Goal: Transaction & Acquisition: Purchase product/service

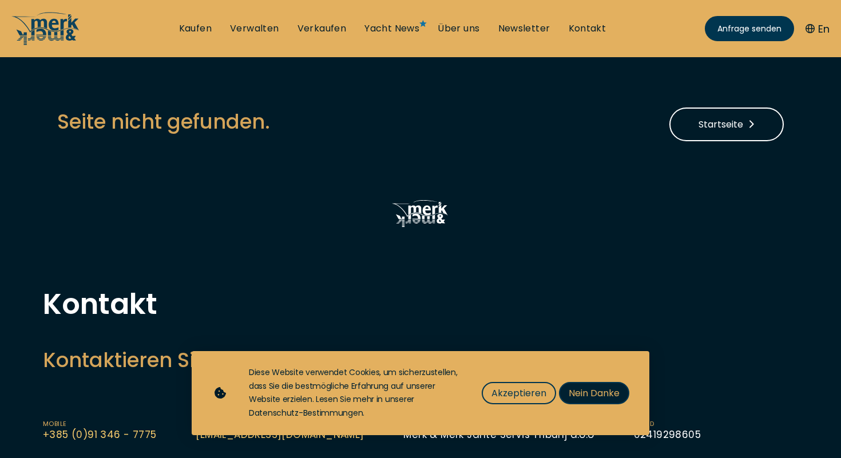
click at [590, 391] on span "Nein Danke" at bounding box center [594, 393] width 51 height 14
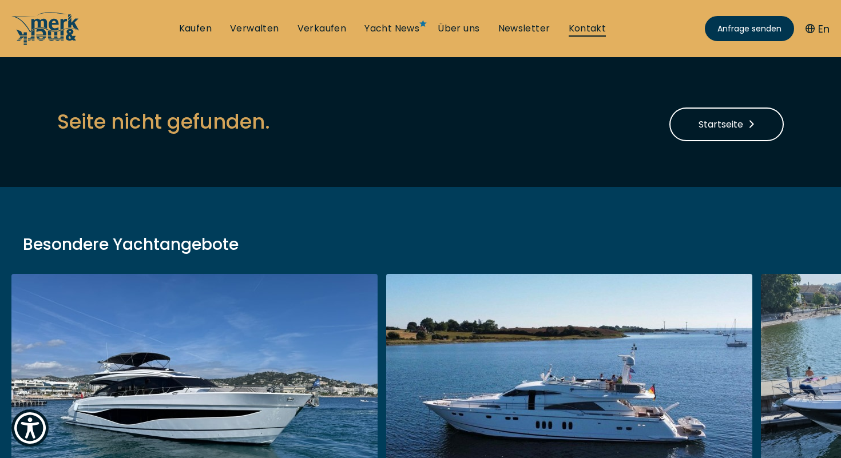
click at [592, 31] on link "Kontakt" at bounding box center [588, 28] width 38 height 13
click at [188, 26] on link "Kaufen" at bounding box center [195, 28] width 33 height 13
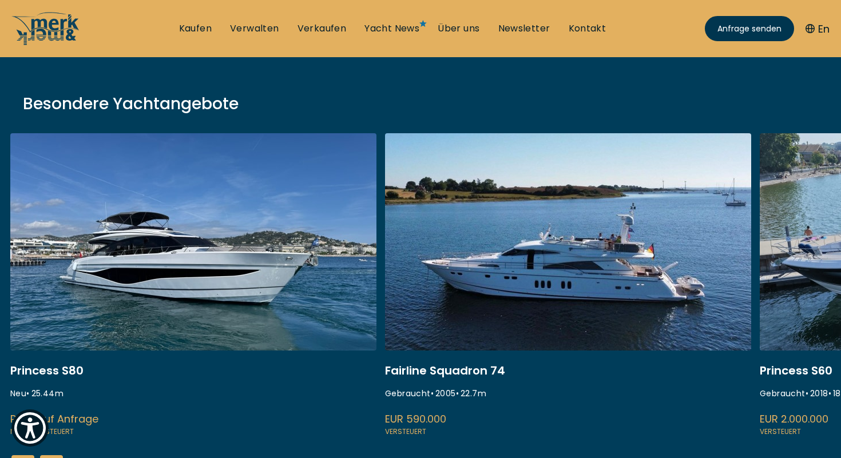
scroll to position [140, 0]
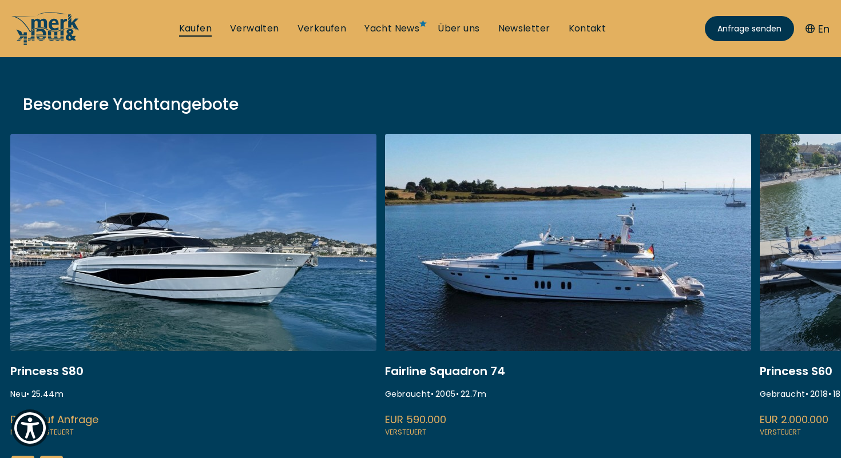
click at [207, 31] on link "Kaufen" at bounding box center [195, 28] width 33 height 13
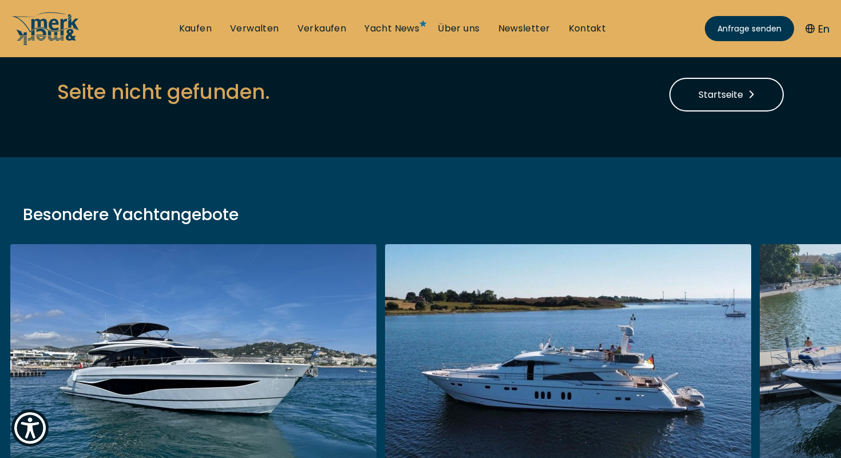
scroll to position [14, 0]
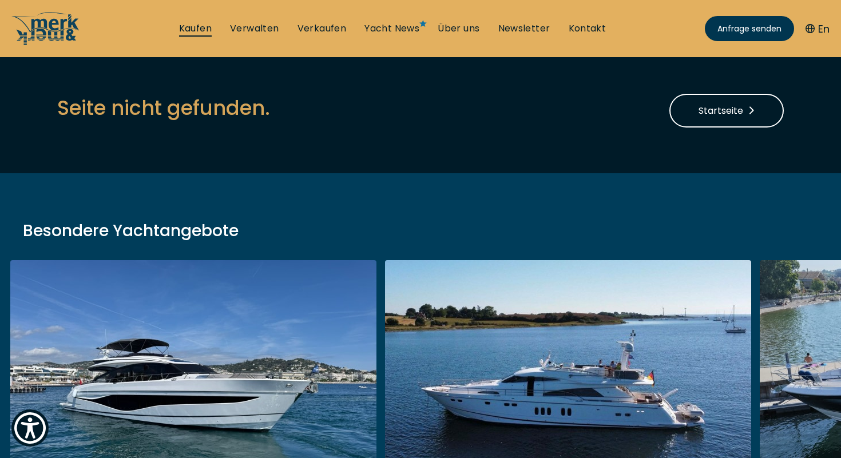
click at [196, 34] on link "Kaufen" at bounding box center [195, 28] width 33 height 13
click at [323, 32] on link "Verkaufen" at bounding box center [322, 28] width 49 height 13
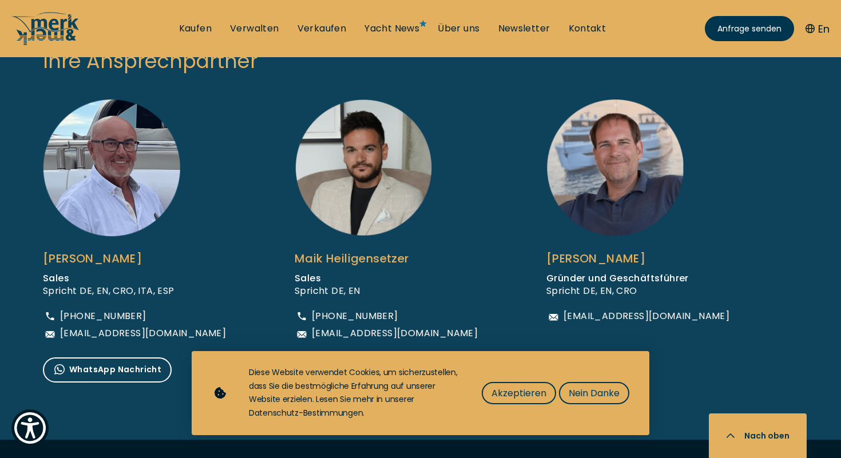
scroll to position [772, 0]
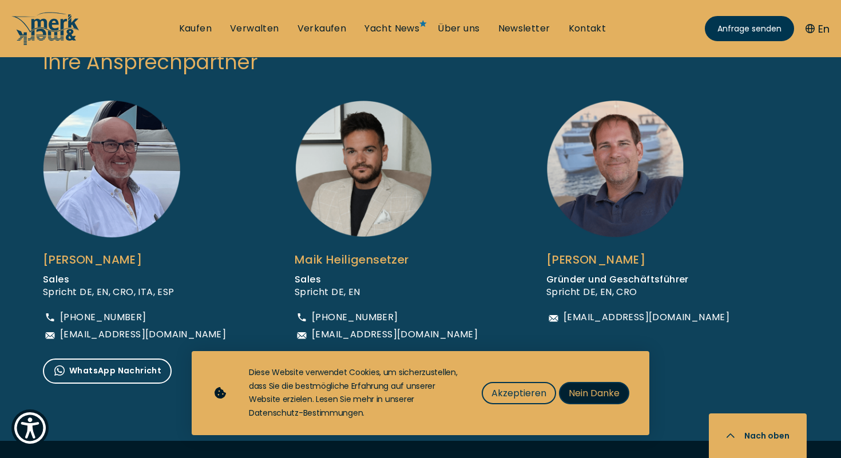
click at [609, 398] on span "Nein Danke" at bounding box center [594, 393] width 51 height 14
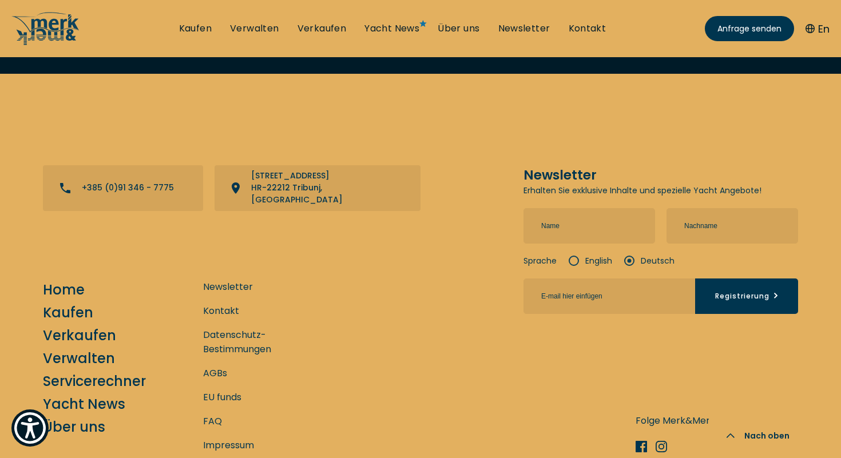
scroll to position [2506, 0]
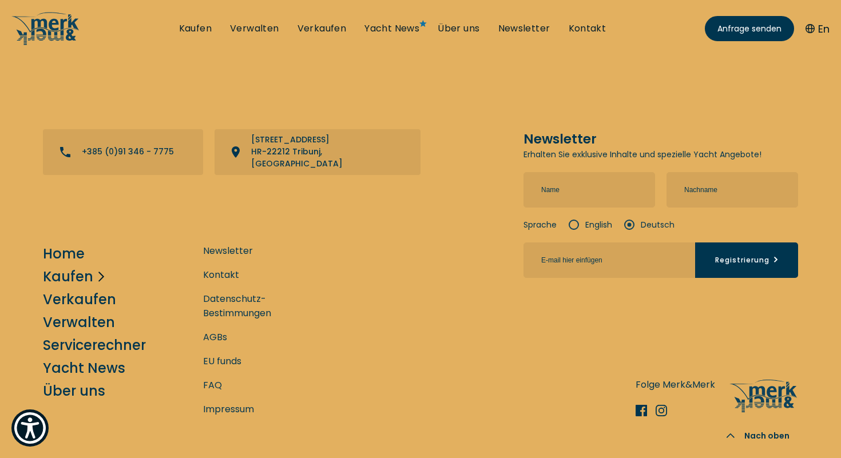
click at [53, 267] on link "Kaufen" at bounding box center [68, 277] width 50 height 20
click at [199, 33] on link "Kaufen" at bounding box center [195, 28] width 33 height 13
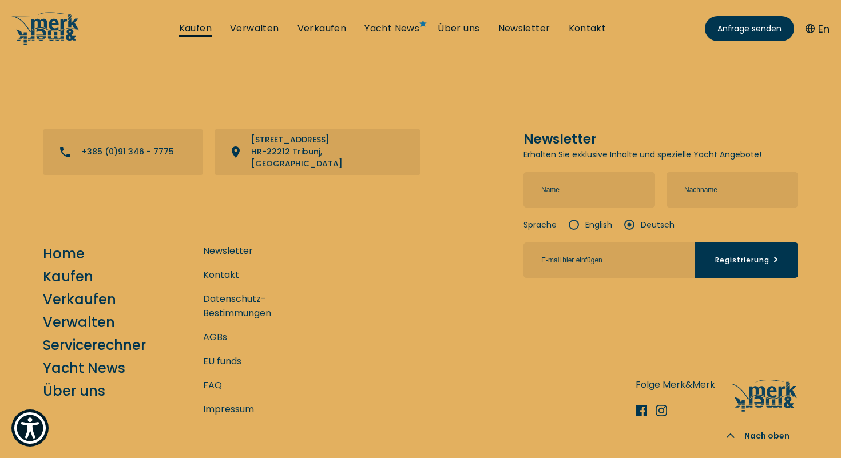
click at [199, 33] on link "Kaufen" at bounding box center [195, 28] width 33 height 13
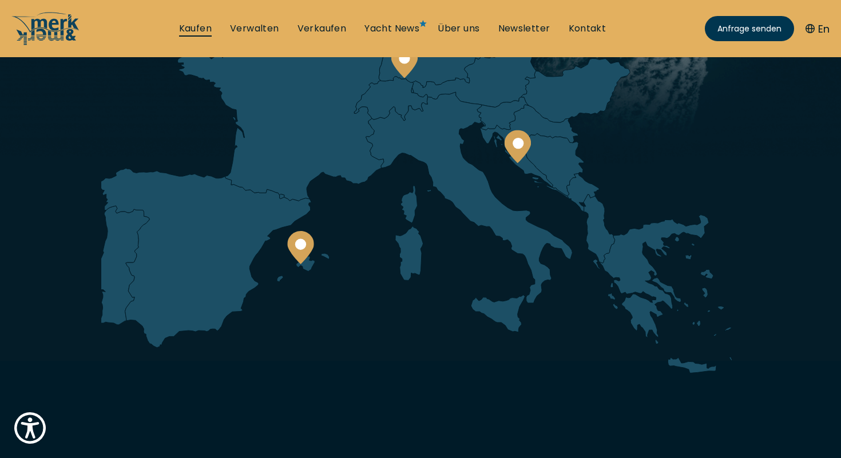
scroll to position [0, 0]
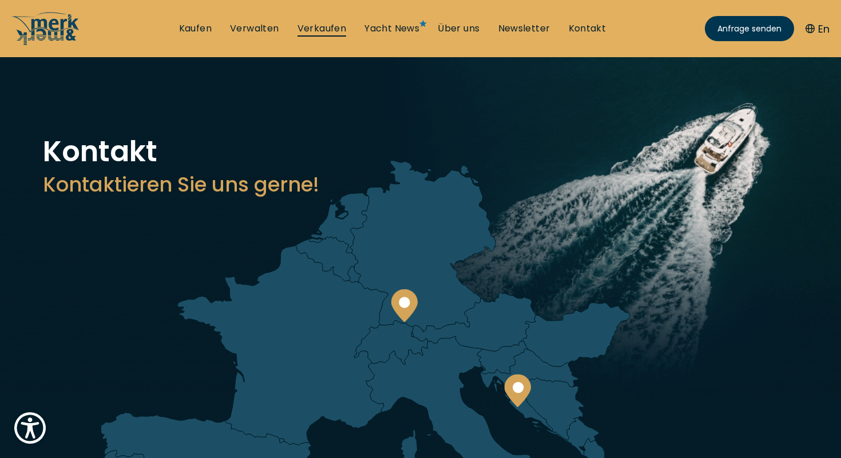
click at [320, 31] on link "Verkaufen" at bounding box center [322, 28] width 49 height 13
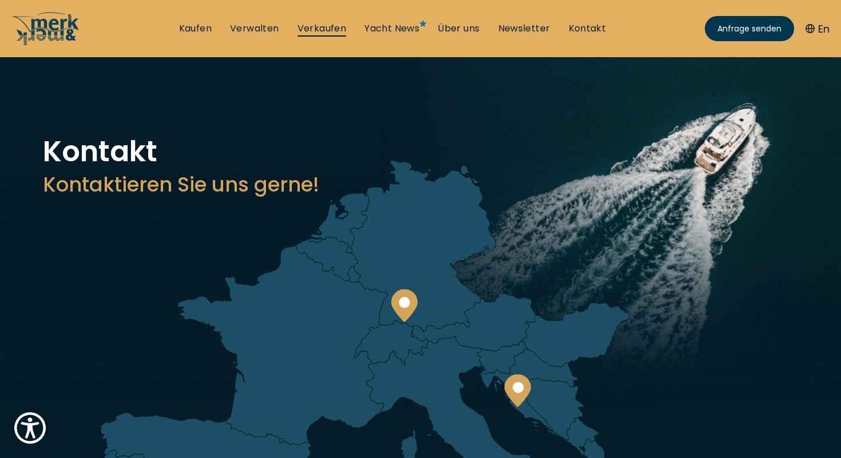
click at [320, 31] on link "Verkaufen" at bounding box center [322, 28] width 49 height 13
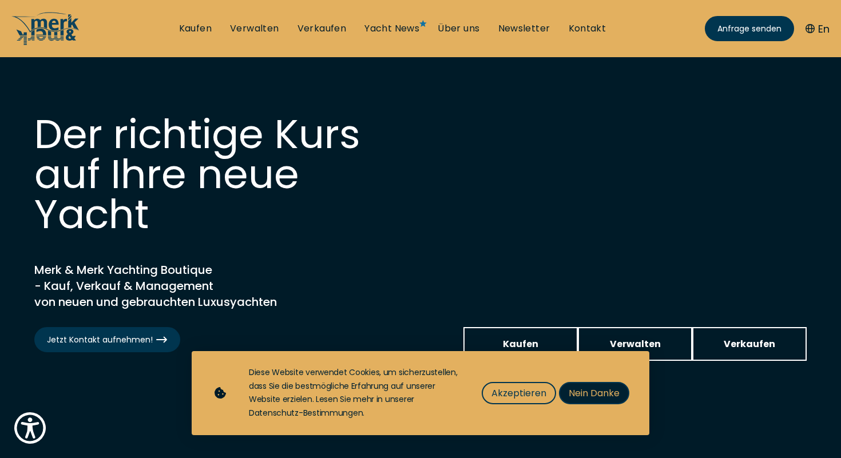
click at [587, 389] on span "Nein Danke" at bounding box center [594, 393] width 51 height 14
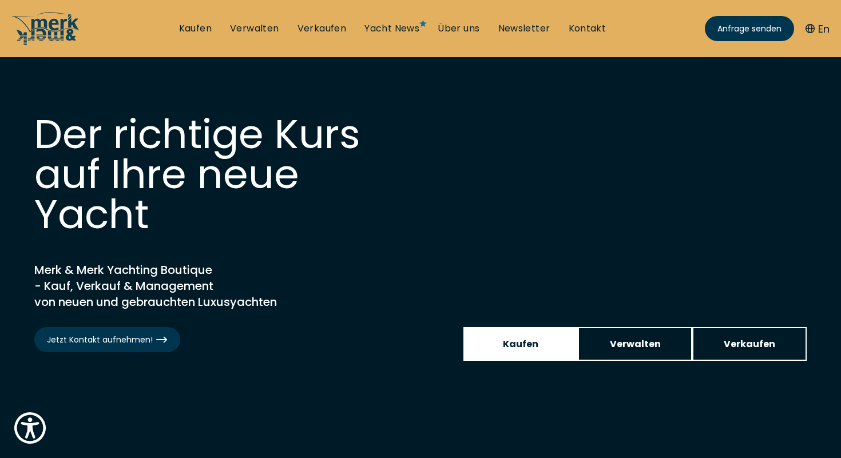
click at [516, 342] on span "Kaufen" at bounding box center [520, 344] width 35 height 14
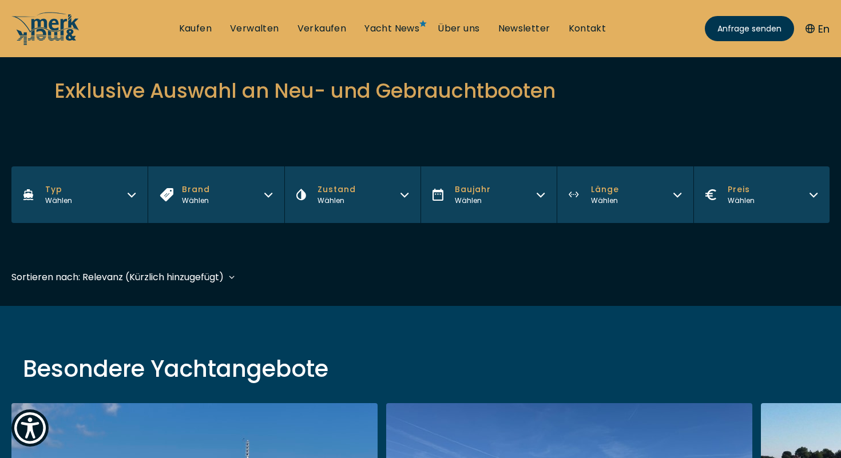
scroll to position [116, 0]
click at [747, 197] on div "Wählen" at bounding box center [741, 201] width 27 height 10
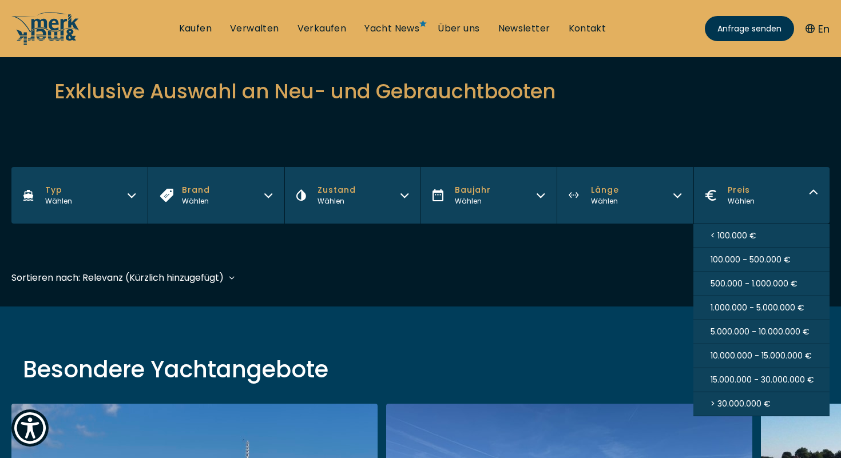
click at [752, 235] on span "< 100.000 €" at bounding box center [734, 236] width 46 height 12
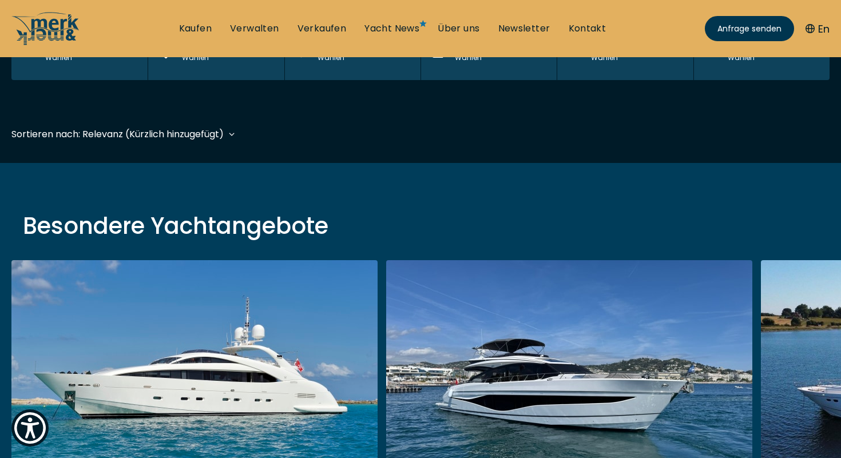
scroll to position [283, 0]
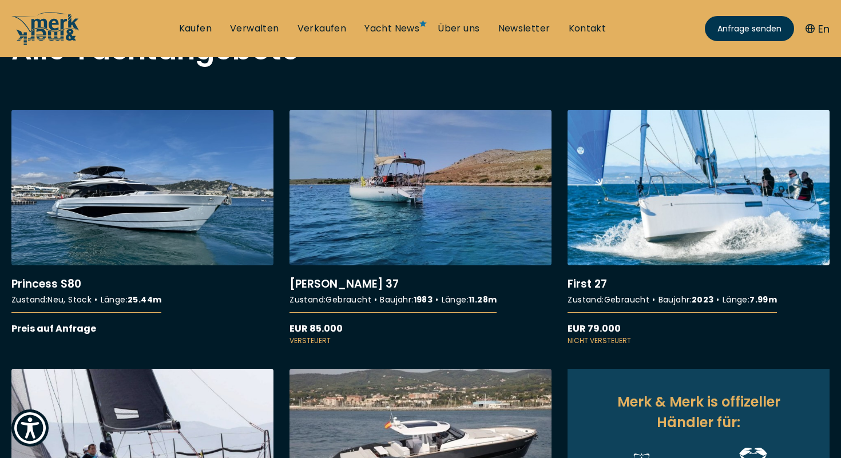
scroll to position [412, 0]
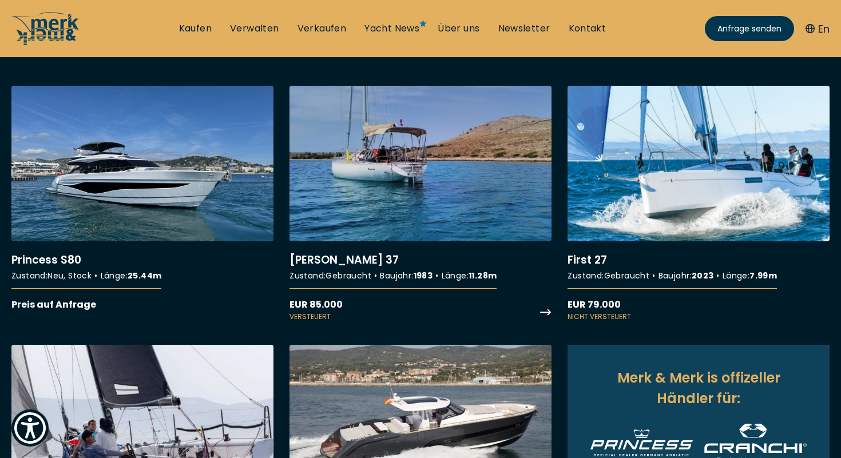
click at [428, 169] on link "More details about Carter 37" at bounding box center [421, 204] width 262 height 236
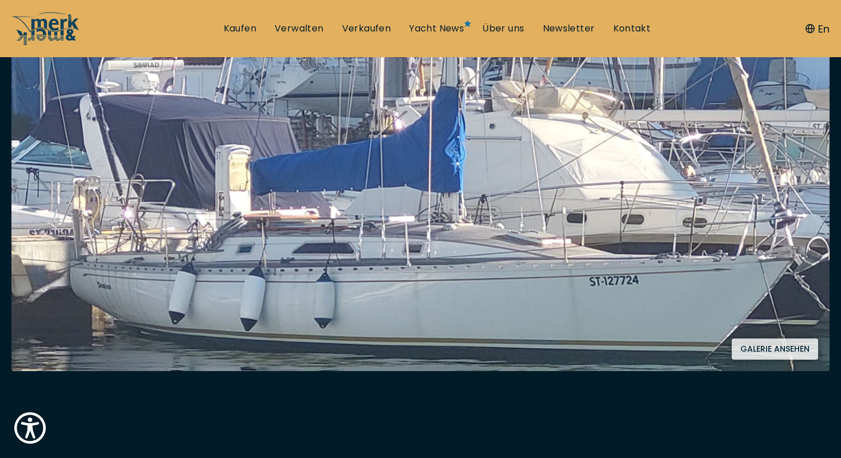
scroll to position [219, 0]
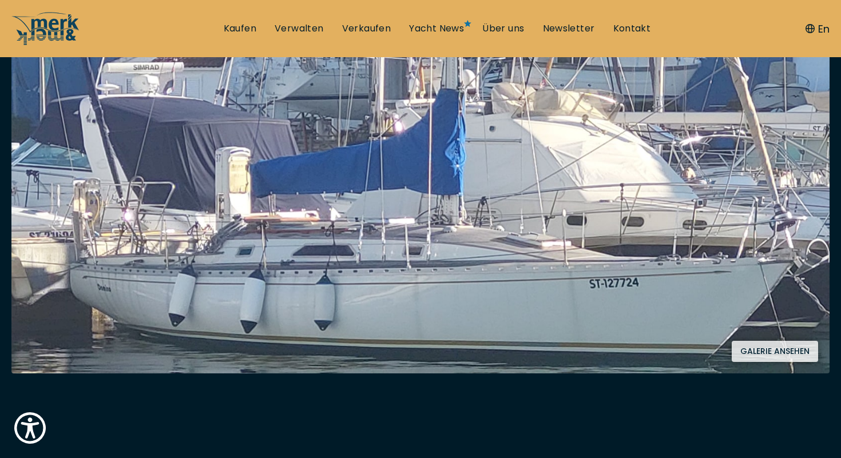
click at [753, 351] on button "Galerie ansehen" at bounding box center [775, 351] width 86 height 21
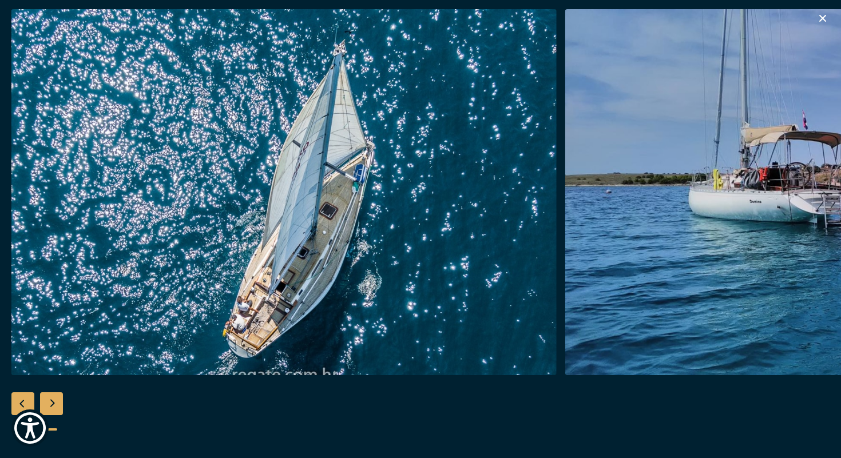
click at [389, 267] on img "button" at bounding box center [283, 192] width 545 height 366
click at [58, 397] on div "Next slide" at bounding box center [51, 404] width 23 height 23
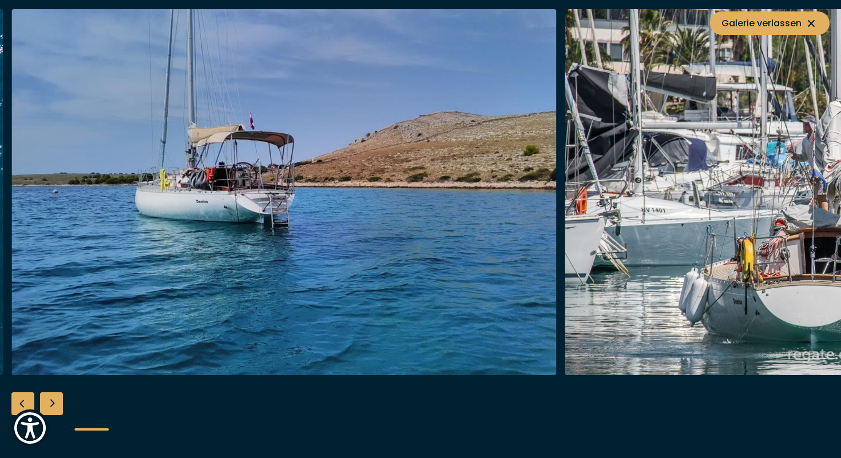
click at [58, 397] on div "Next slide" at bounding box center [51, 404] width 23 height 23
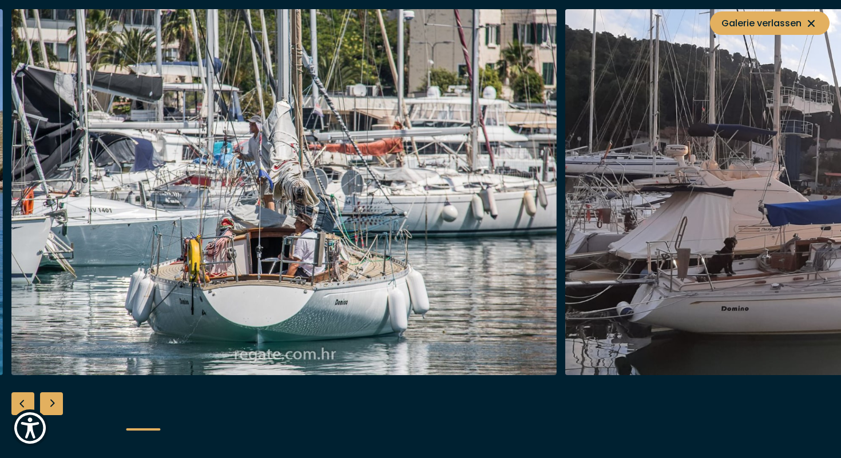
click at [58, 397] on div "Next slide" at bounding box center [51, 404] width 23 height 23
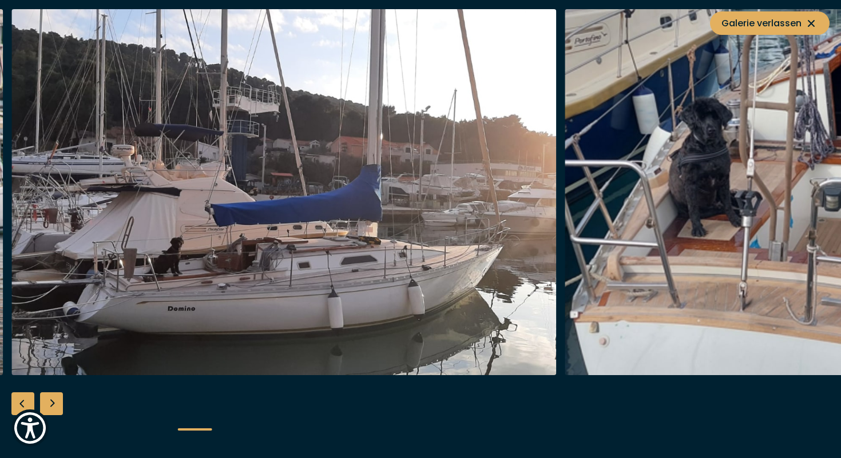
click at [58, 397] on div "Next slide" at bounding box center [51, 404] width 23 height 23
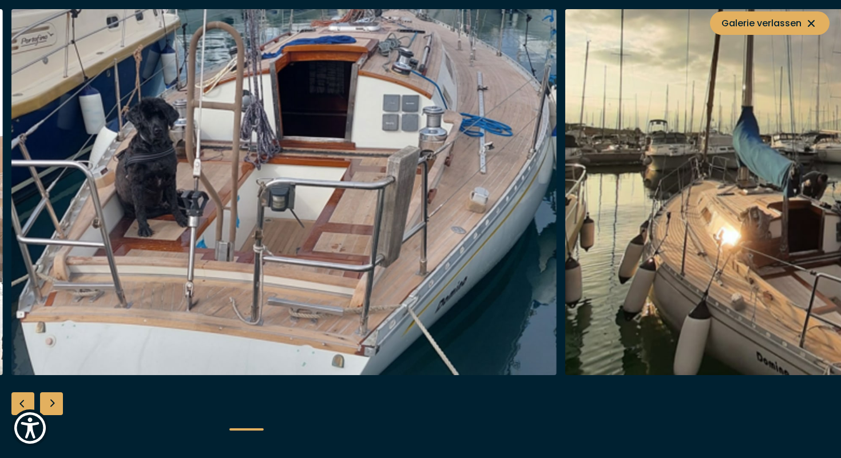
click at [58, 397] on div "Next slide" at bounding box center [51, 404] width 23 height 23
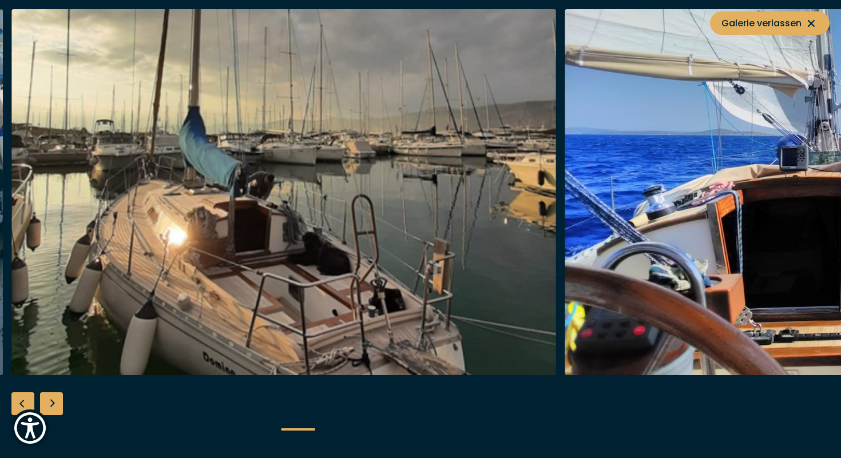
click at [58, 397] on div "Next slide" at bounding box center [51, 404] width 23 height 23
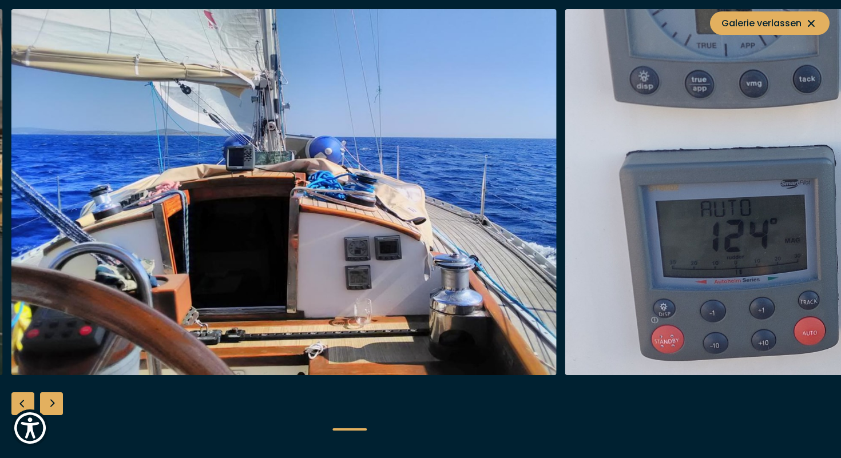
click at [58, 397] on div "Next slide" at bounding box center [51, 404] width 23 height 23
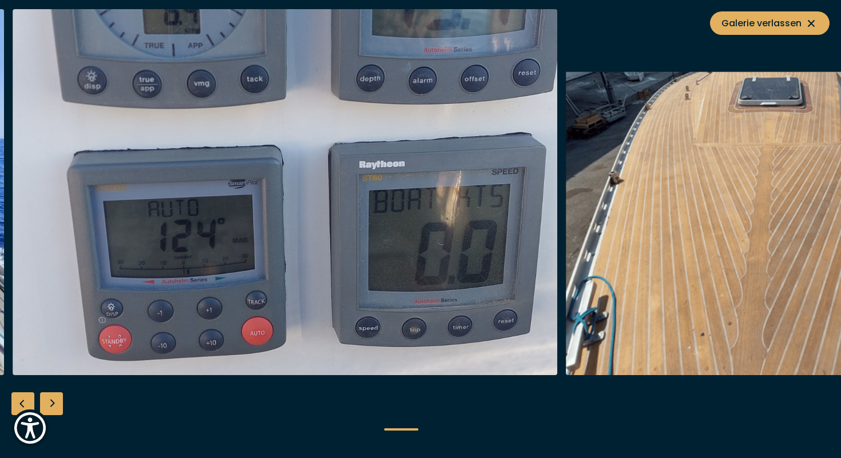
click at [52, 402] on div "Next slide" at bounding box center [51, 404] width 23 height 23
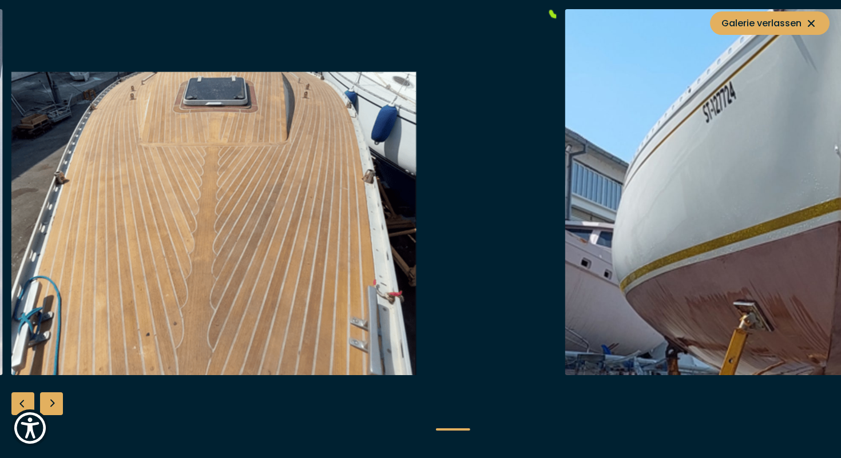
click at [22, 399] on div "Previous slide" at bounding box center [22, 404] width 23 height 23
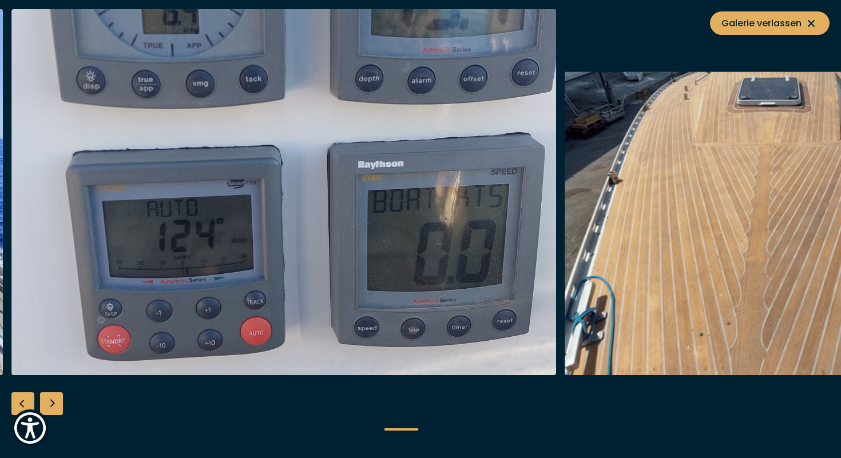
click at [56, 398] on div "Next slide" at bounding box center [51, 404] width 23 height 23
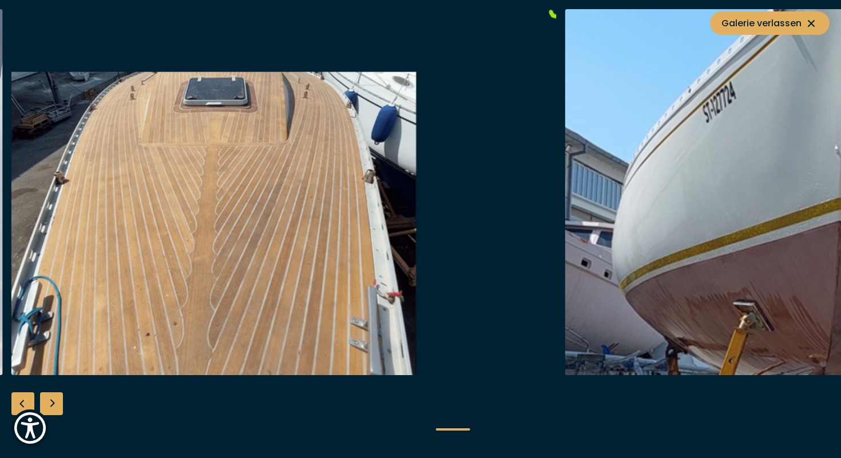
click at [54, 404] on div "Next slide" at bounding box center [51, 404] width 23 height 23
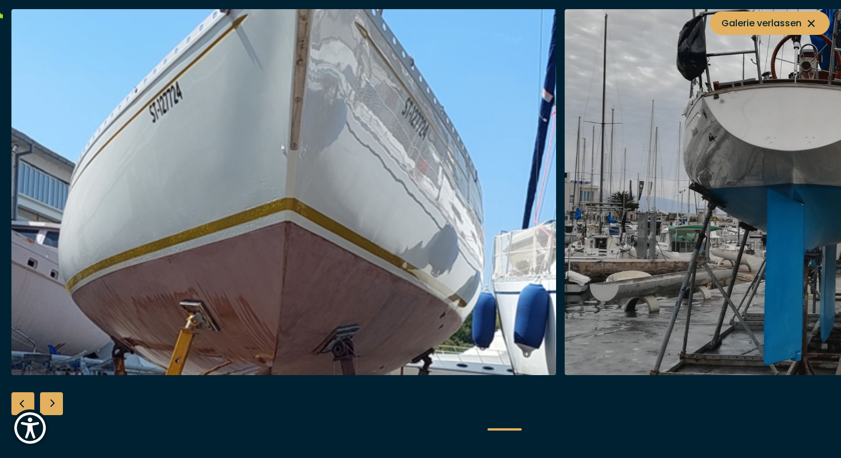
click at [54, 404] on div "Next slide" at bounding box center [51, 404] width 23 height 23
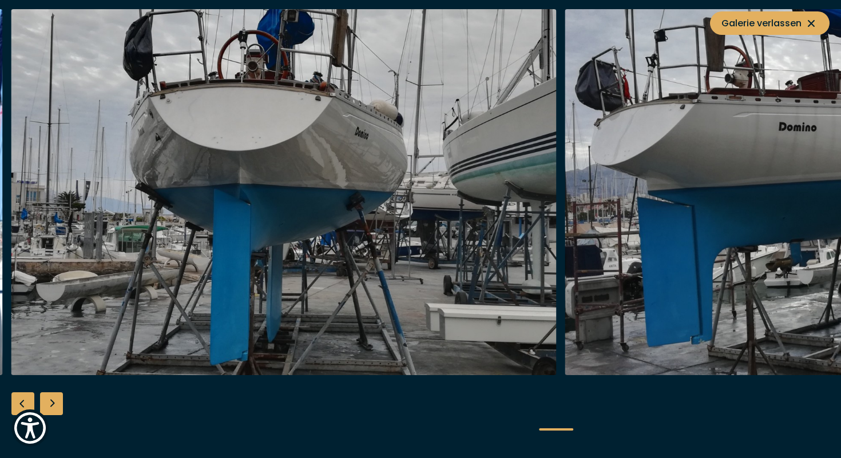
click at [54, 404] on div "Next slide" at bounding box center [51, 404] width 23 height 23
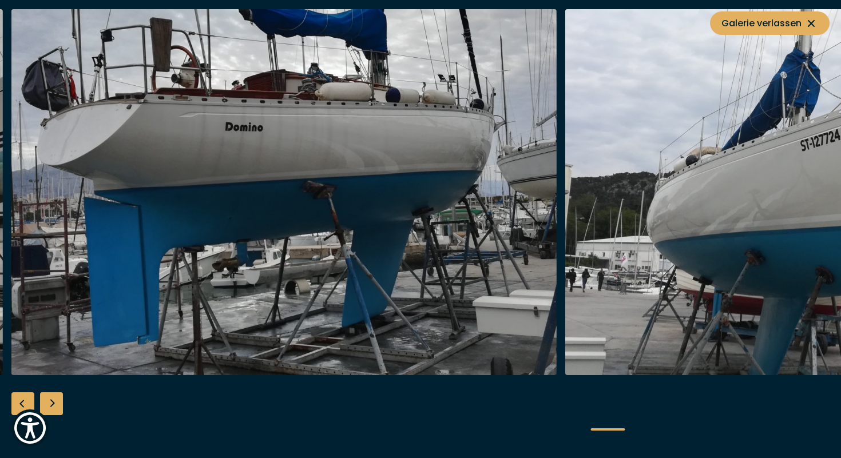
click at [54, 403] on div "Next slide" at bounding box center [51, 404] width 23 height 23
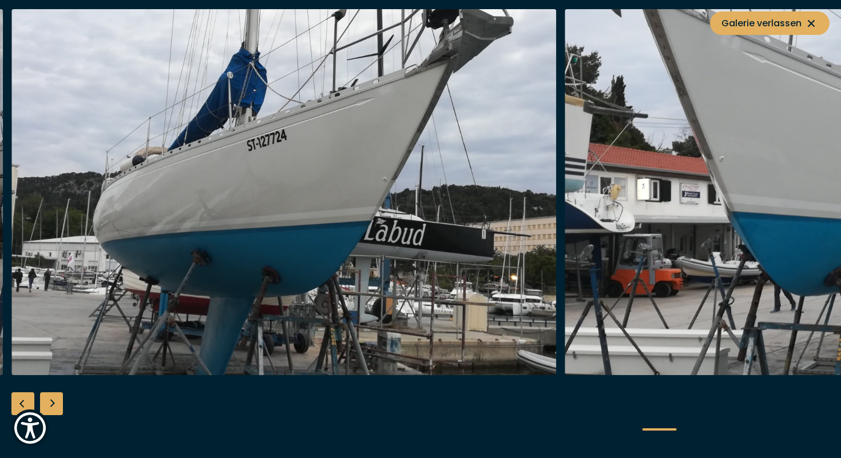
click at [54, 403] on div "Next slide" at bounding box center [51, 404] width 23 height 23
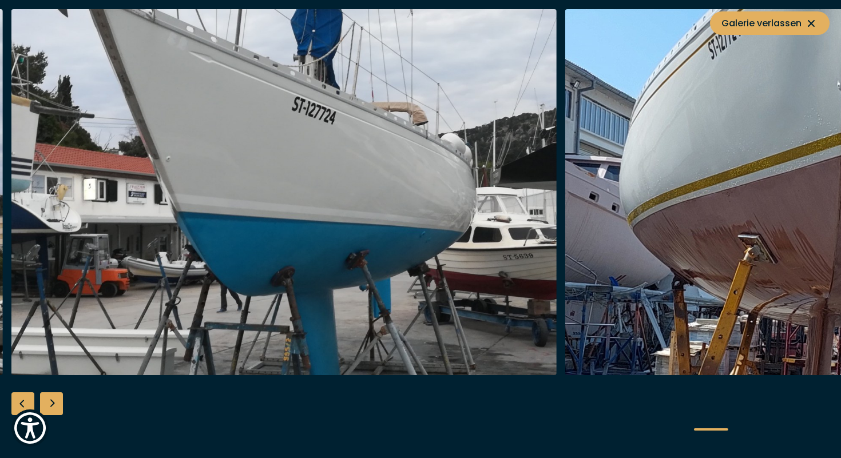
click at [54, 403] on div "Next slide" at bounding box center [51, 404] width 23 height 23
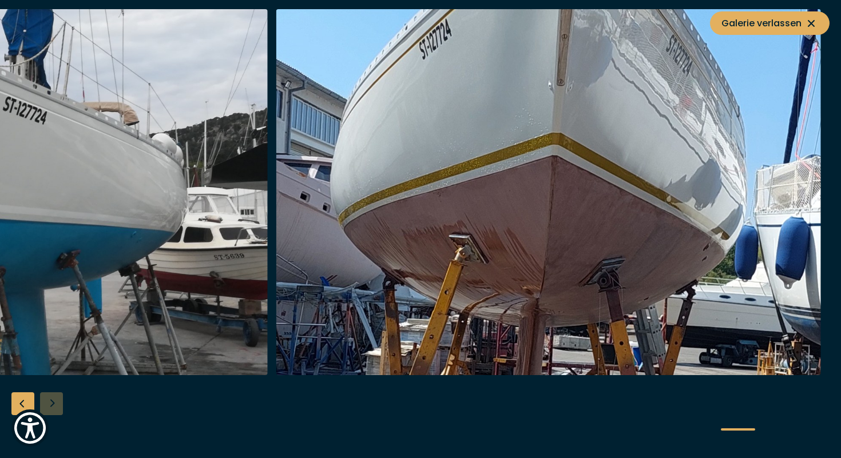
click at [54, 403] on div at bounding box center [420, 229] width 841 height 441
click at [763, 28] on span "Galerie verlassen" at bounding box center [770, 23] width 97 height 14
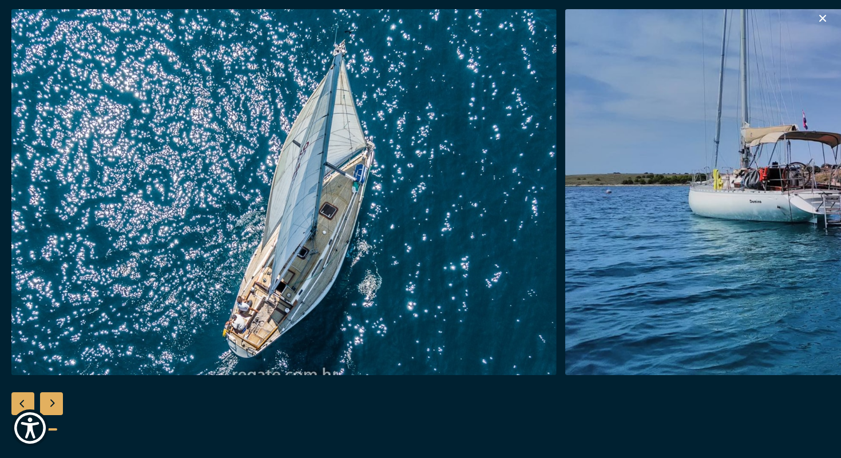
click at [295, 411] on div at bounding box center [420, 229] width 841 height 441
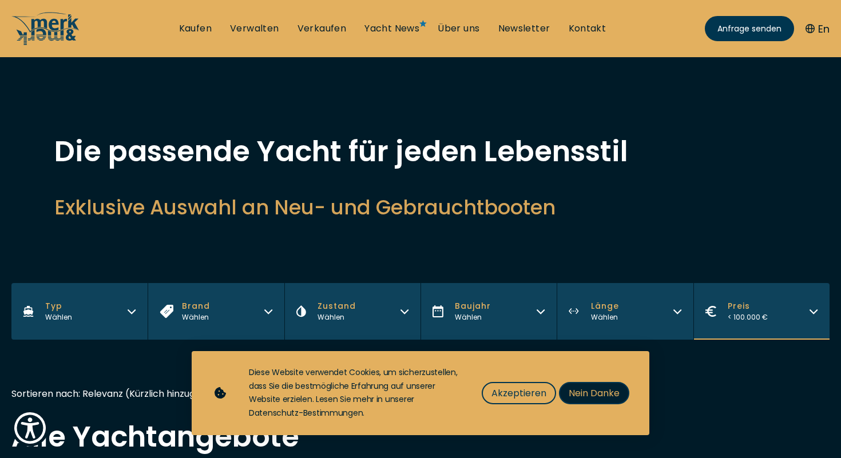
click at [612, 400] on span "Nein Danke" at bounding box center [594, 393] width 51 height 14
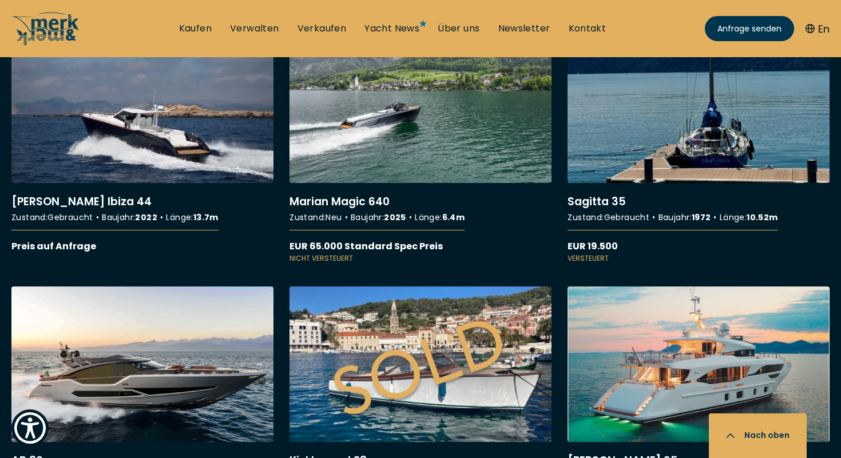
scroll to position [1046, 0]
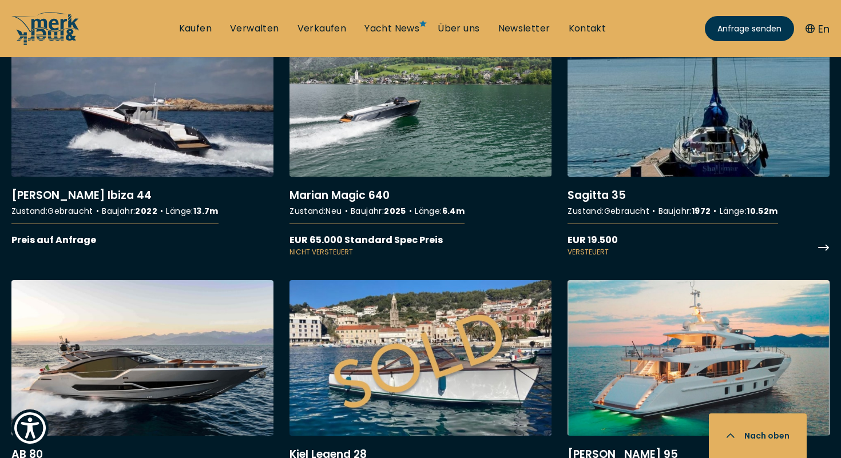
click at [611, 197] on link "More details about Sagitta 35" at bounding box center [699, 140] width 262 height 236
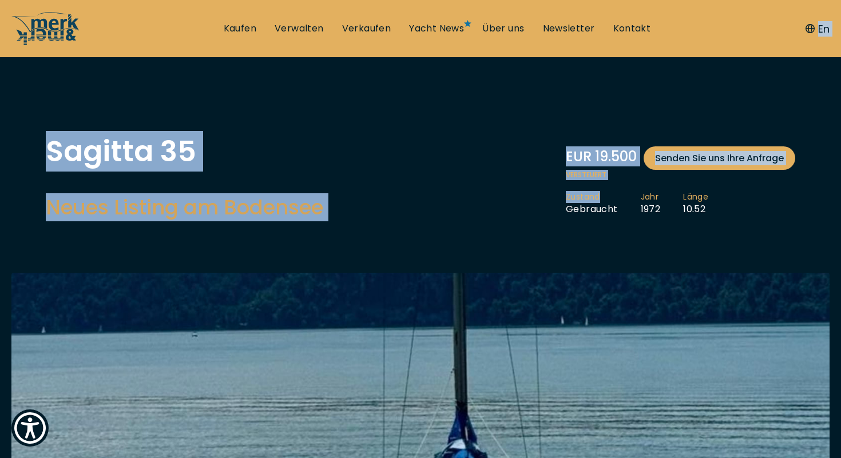
drag, startPoint x: 611, startPoint y: 197, endPoint x: 659, endPoint y: 10, distance: 193.8
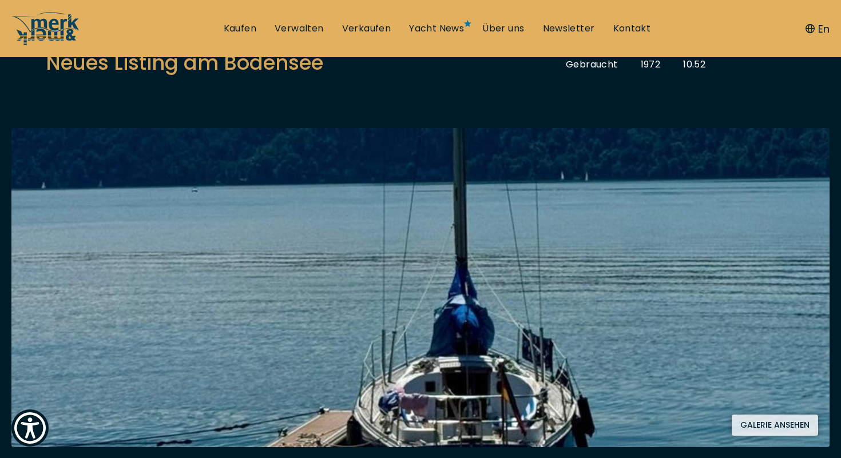
scroll to position [143, 0]
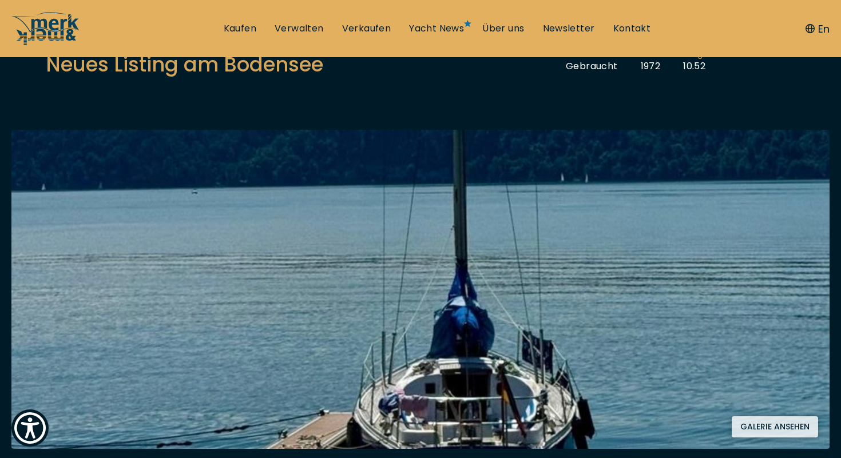
click at [785, 429] on button "Galerie ansehen" at bounding box center [775, 427] width 86 height 21
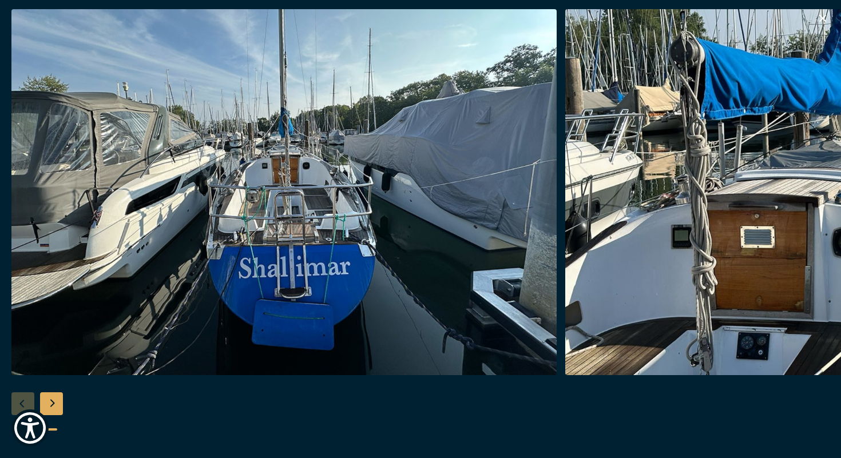
click at [55, 401] on div "Next slide" at bounding box center [51, 404] width 23 height 23
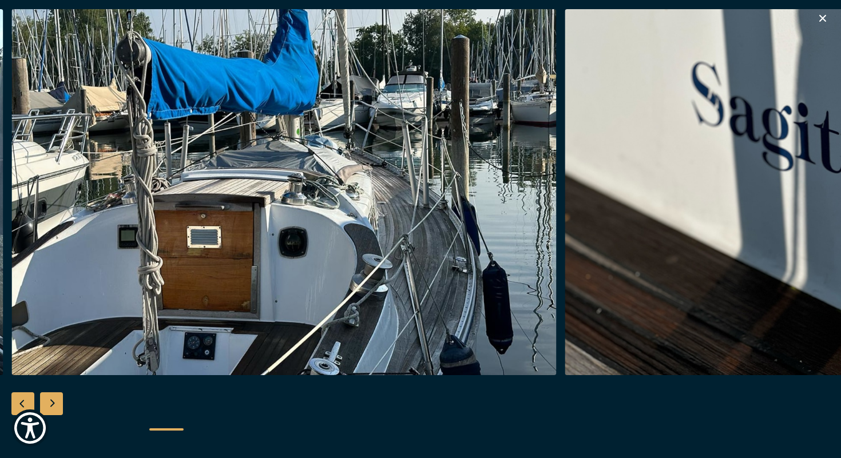
click at [55, 401] on div "Next slide" at bounding box center [51, 404] width 23 height 23
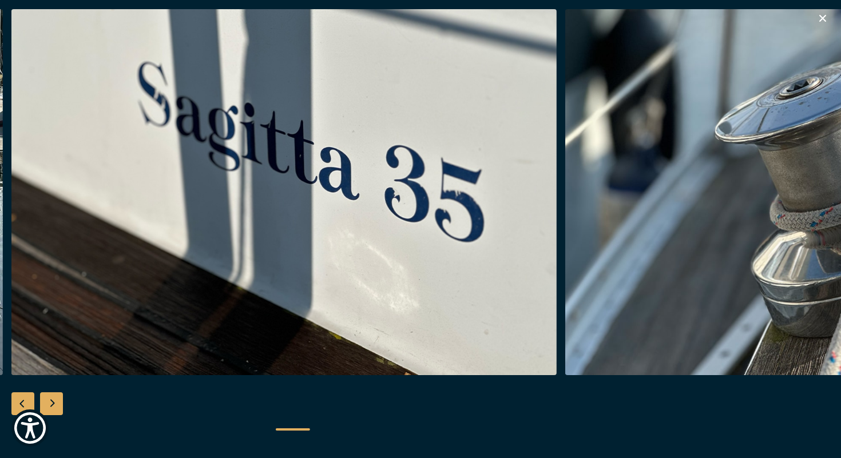
click at [55, 401] on div "Next slide" at bounding box center [51, 404] width 23 height 23
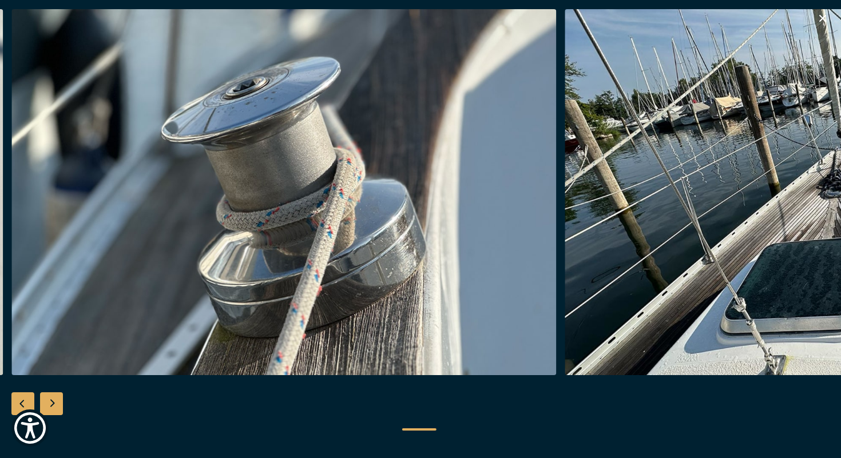
click at [55, 401] on div "Next slide" at bounding box center [51, 404] width 23 height 23
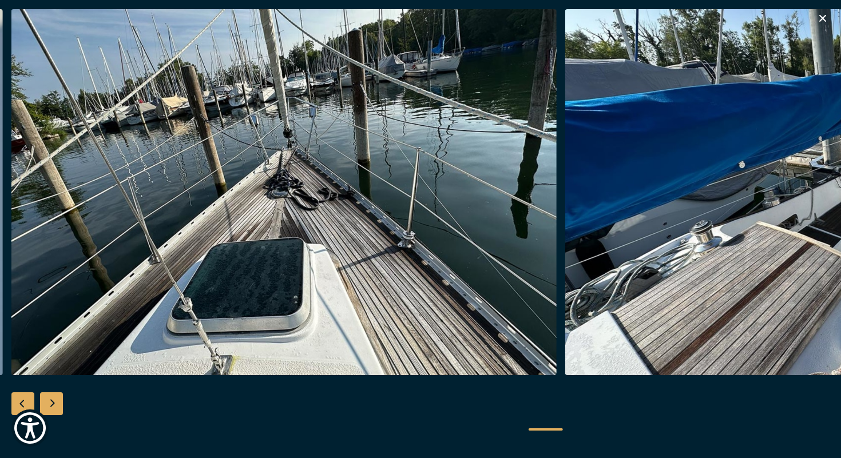
click at [55, 401] on div "Next slide" at bounding box center [51, 404] width 23 height 23
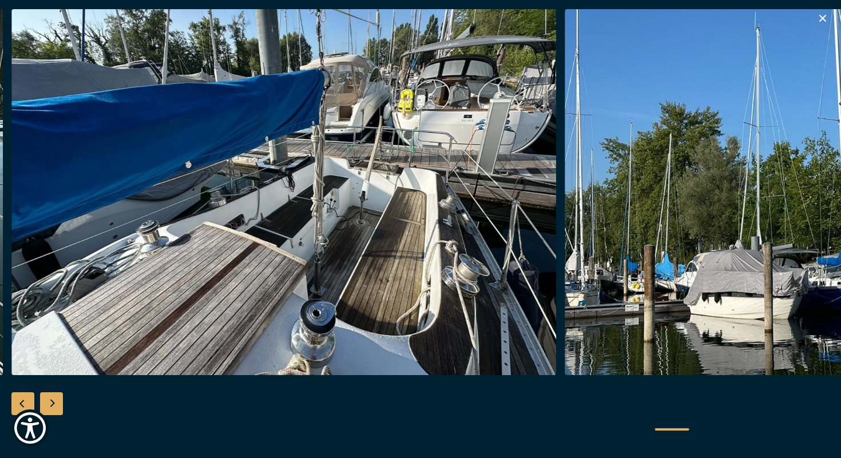
click at [55, 401] on div "Next slide" at bounding box center [51, 404] width 23 height 23
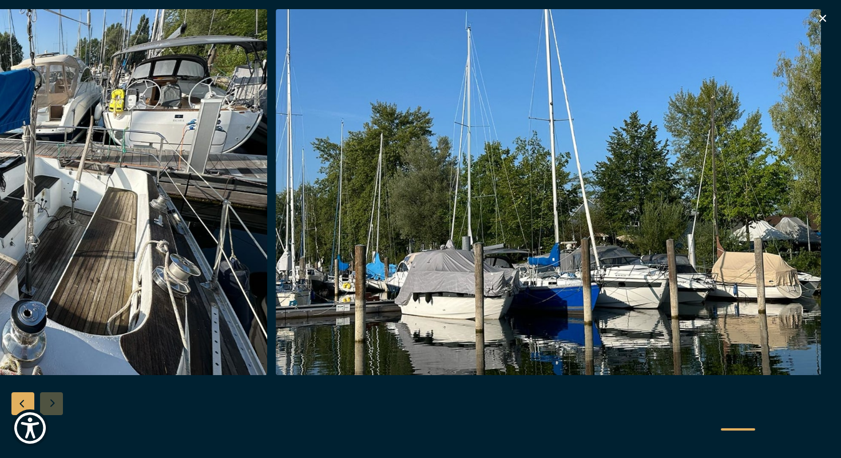
click at [55, 401] on div at bounding box center [420, 229] width 841 height 441
click at [819, 15] on icon "button" at bounding box center [823, 18] width 14 height 14
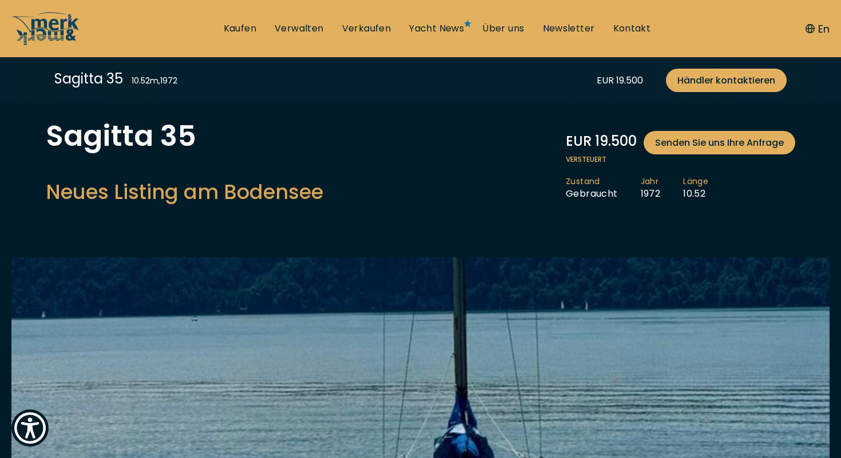
scroll to position [0, 0]
